Goal: Check status

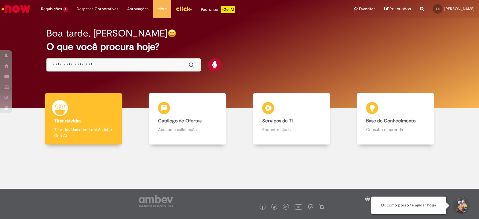
click at [247, 43] on h2 "O que você procura hoje?" at bounding box center [239, 47] width 386 height 10
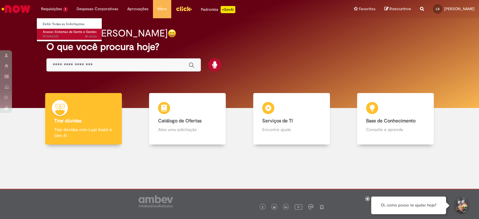
click at [61, 36] on span "4h atrás 4 horas atrás R13456376" at bounding box center [70, 36] width 54 height 5
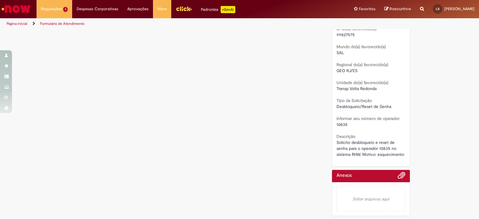
scroll to position [163, 0]
click at [420, 102] on div "Verificar Código de Barras Aguardando Aprovação Aguardando atendimento Em andam…" at bounding box center [239, 45] width 479 height 347
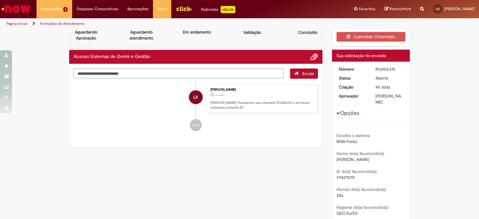
scroll to position [0, 0]
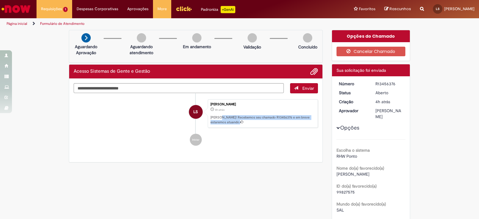
drag, startPoint x: 217, startPoint y: 115, endPoint x: 288, endPoint y: 120, distance: 71.2
click at [288, 120] on p "[PERSON_NAME]! Recebemos seu chamado R13456376 e em breve estaremos atuando." at bounding box center [263, 119] width 104 height 9
click at [282, 118] on p "[PERSON_NAME]! Recebemos seu chamado R13456376 e em breve estaremos atuando." at bounding box center [263, 119] width 104 height 9
click at [60, 91] on div "Verificar Código de Barras Aguardando Aprovação Aguardando atendimento Em andam…" at bounding box center [239, 203] width 479 height 347
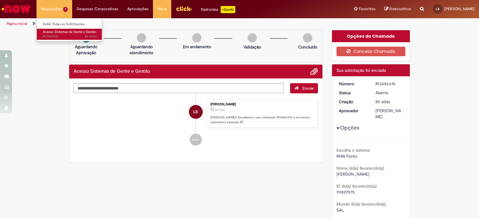
click at [60, 34] on link "Acesso Sistemas de Gente e Gestão 5h atrás 5 horas atrás R13456376" at bounding box center [70, 34] width 66 height 11
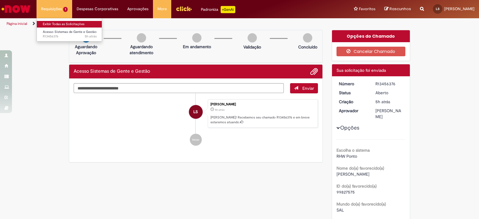
click at [62, 25] on link "Exibir Todas as Solicitações" at bounding box center [70, 24] width 66 height 7
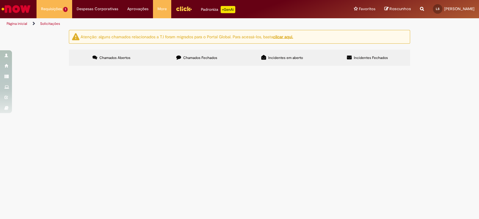
click at [0, 0] on span "Solicito desbloqueio e reset de senha para o operador 10835 no sistema RHW. Mot…" at bounding box center [0, 0] width 0 height 0
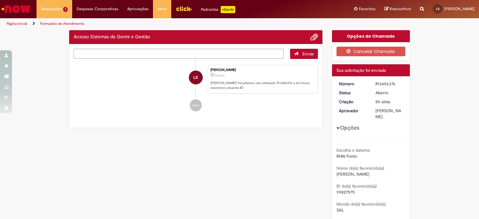
click at [202, 104] on div "Iniciar" at bounding box center [196, 105] width 24 height 12
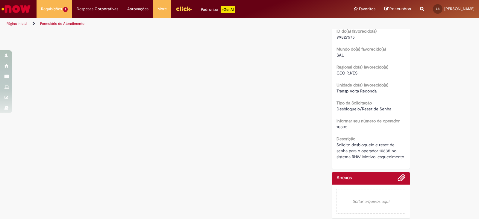
scroll to position [163, 0]
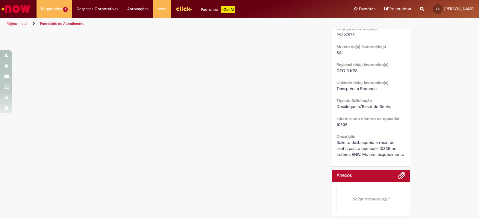
click at [140, 63] on div "Verificar Código de Barras Aguardando Aprovação Aguardando atendimento Em andam…" at bounding box center [239, 45] width 350 height 347
